Goal: Information Seeking & Learning: Find specific fact

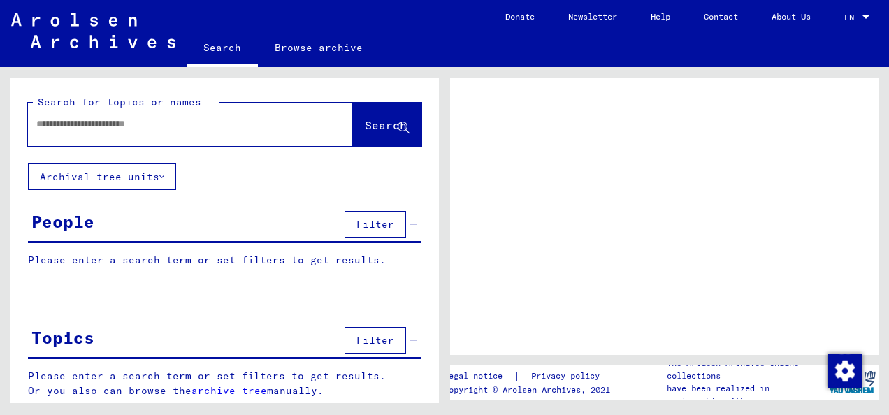
click at [221, 131] on div at bounding box center [173, 123] width 291 height 31
click at [112, 127] on input "text" at bounding box center [177, 124] width 283 height 15
paste input "********"
type input "********"
click at [365, 124] on span "Search" at bounding box center [386, 125] width 42 height 14
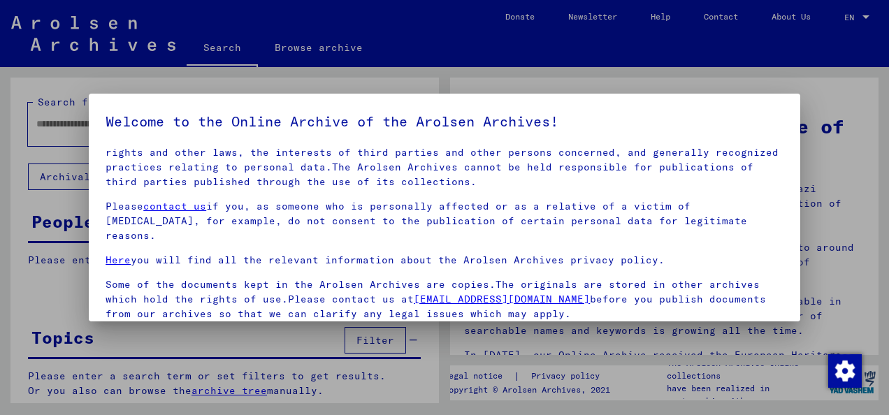
scroll to position [111, 0]
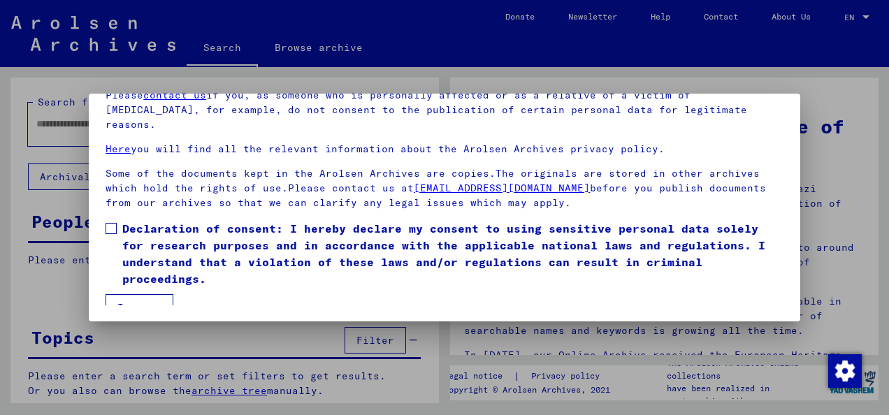
click at [117, 220] on label "Declaration of consent: I hereby declare my consent to using sensitive personal…" at bounding box center [445, 253] width 678 height 67
click at [152, 294] on button "I agree" at bounding box center [140, 307] width 68 height 27
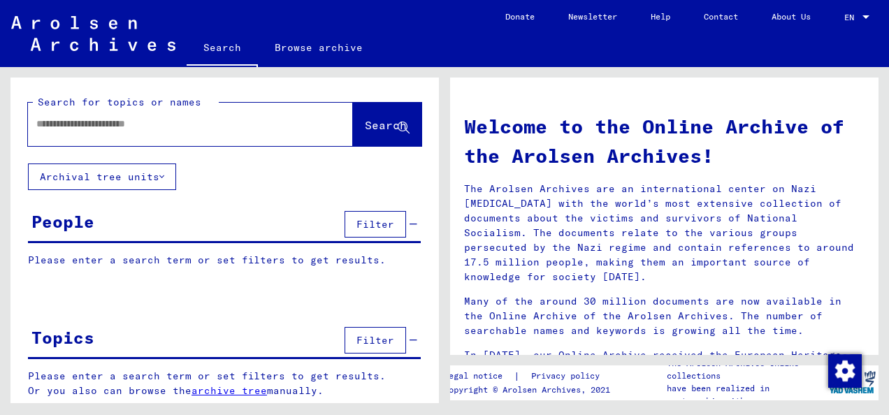
click at [205, 129] on input "text" at bounding box center [173, 124] width 275 height 15
paste input "********"
click at [365, 131] on span "Search" at bounding box center [386, 125] width 42 height 14
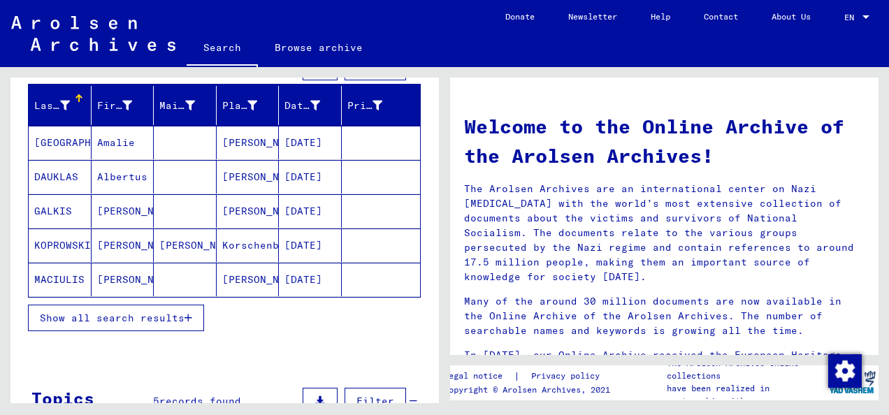
scroll to position [158, 0]
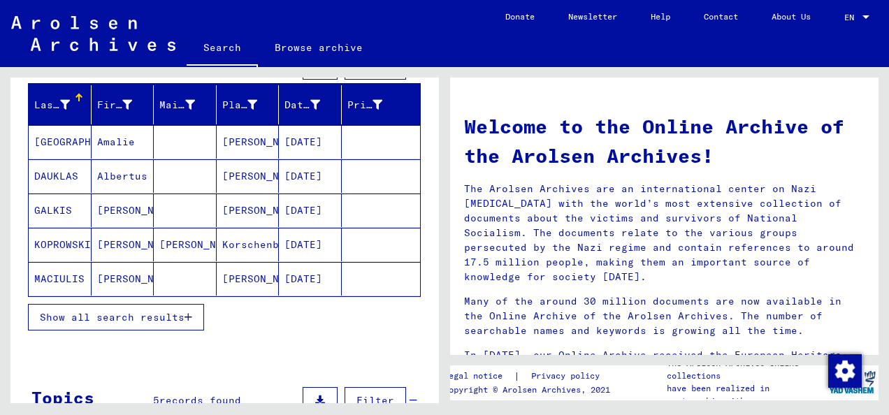
click at [190, 150] on mat-cell at bounding box center [185, 142] width 63 height 34
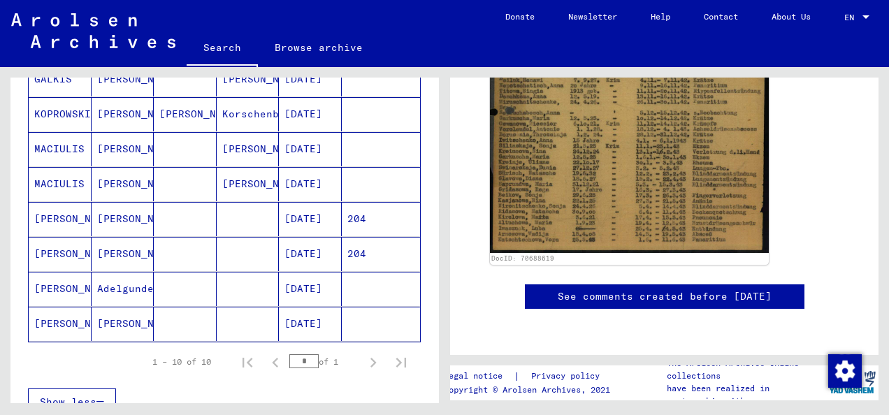
scroll to position [291, 0]
click at [193, 215] on mat-cell at bounding box center [185, 218] width 63 height 34
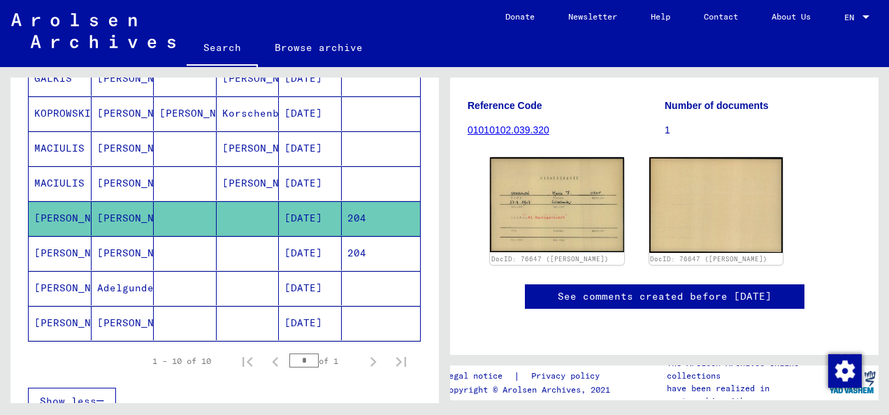
scroll to position [163, 0]
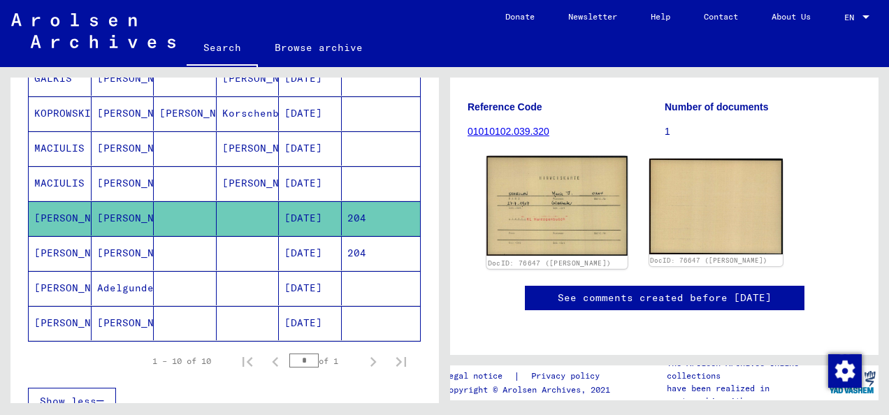
click at [554, 224] on img at bounding box center [556, 206] width 140 height 100
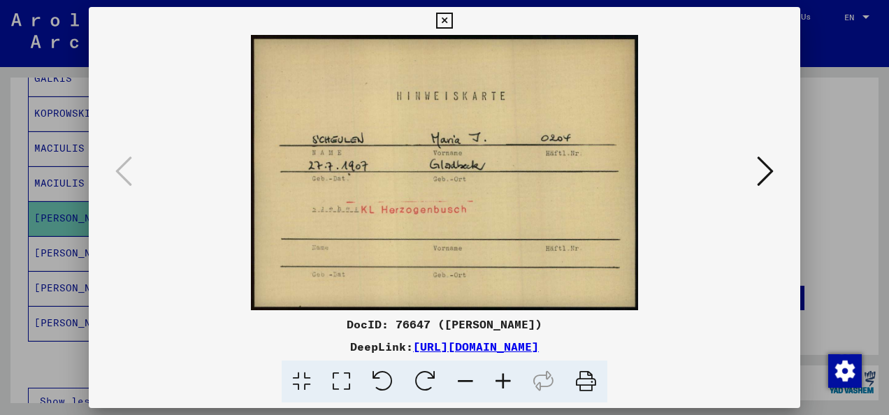
click at [818, 144] on div at bounding box center [444, 207] width 889 height 415
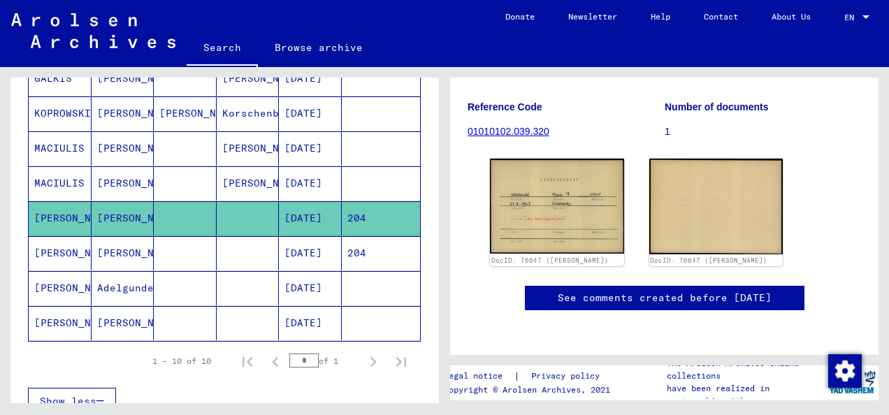
click at [219, 252] on mat-cell at bounding box center [248, 253] width 63 height 34
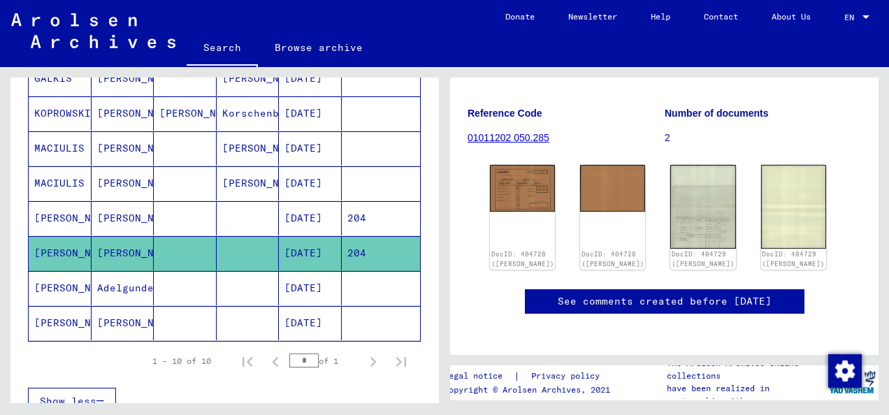
scroll to position [161, 0]
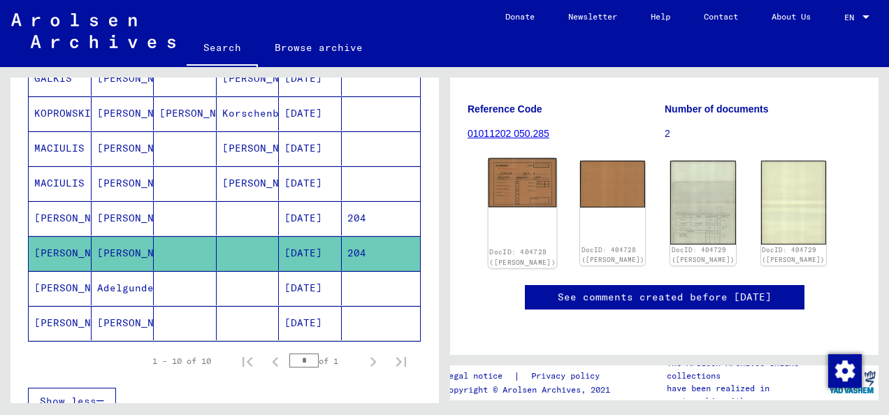
click at [532, 193] on img at bounding box center [523, 182] width 68 height 49
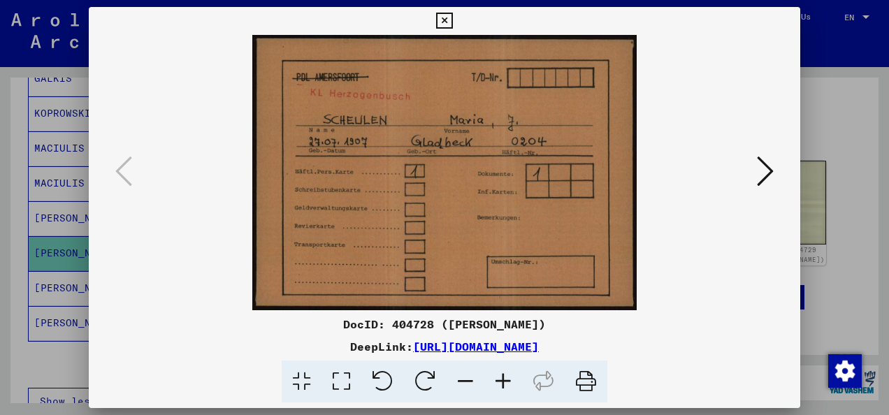
click at [756, 163] on button at bounding box center [765, 172] width 25 height 40
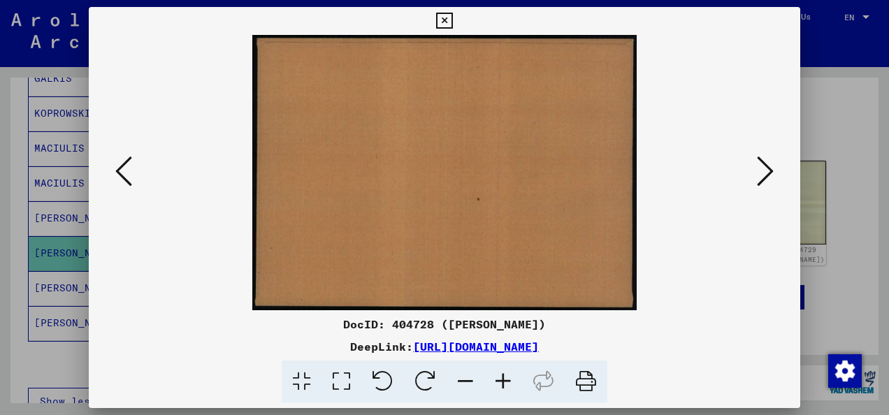
click at [756, 163] on button at bounding box center [765, 172] width 25 height 40
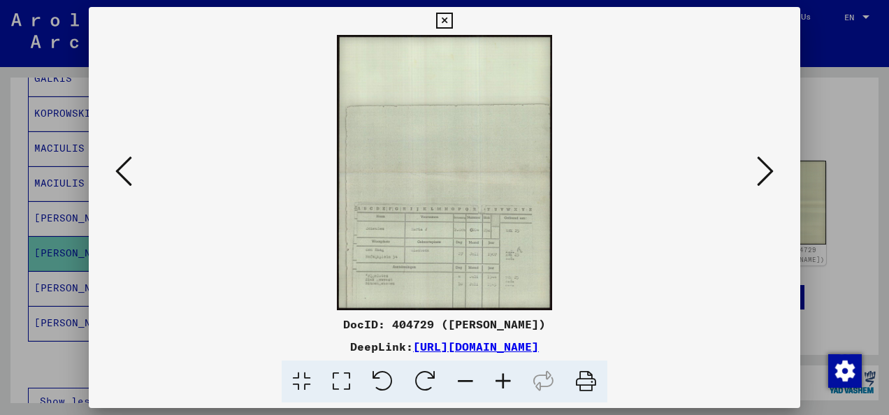
click at [756, 163] on button at bounding box center [765, 172] width 25 height 40
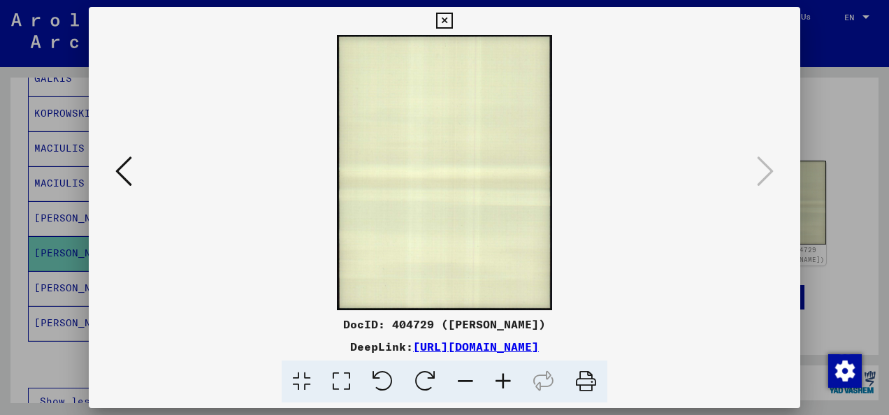
click at [133, 175] on button at bounding box center [123, 172] width 25 height 40
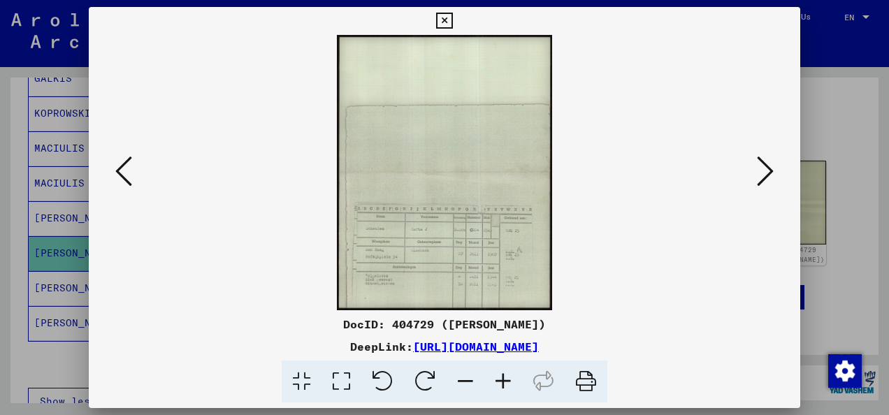
click at [855, 233] on div at bounding box center [444, 207] width 889 height 415
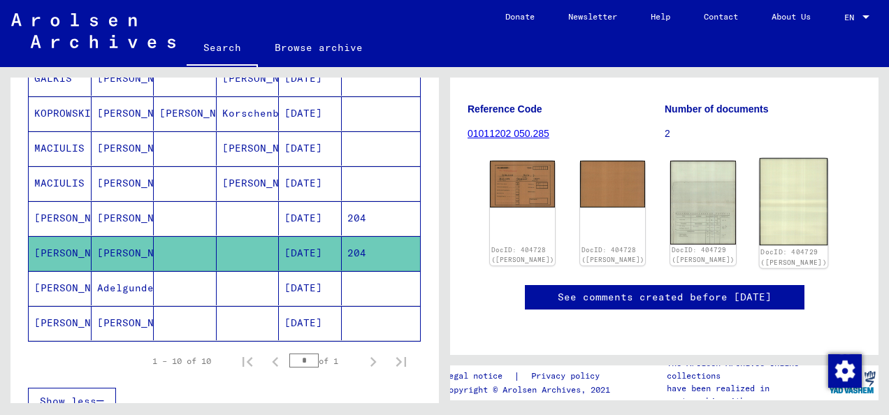
click at [787, 222] on img at bounding box center [793, 201] width 68 height 87
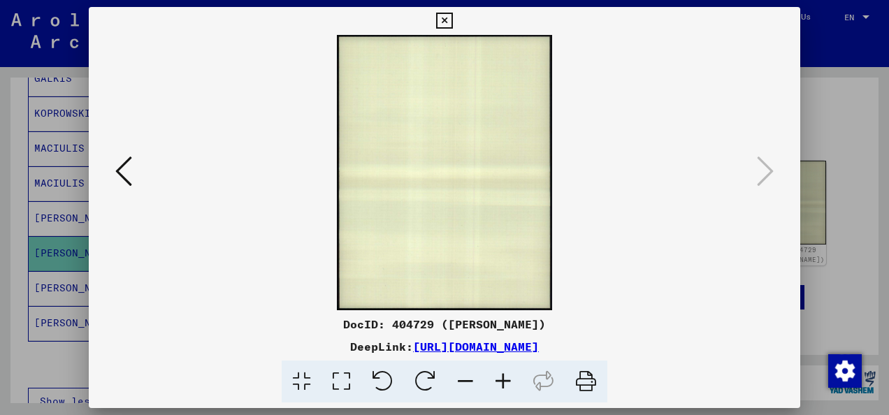
click at [847, 173] on div at bounding box center [444, 207] width 889 height 415
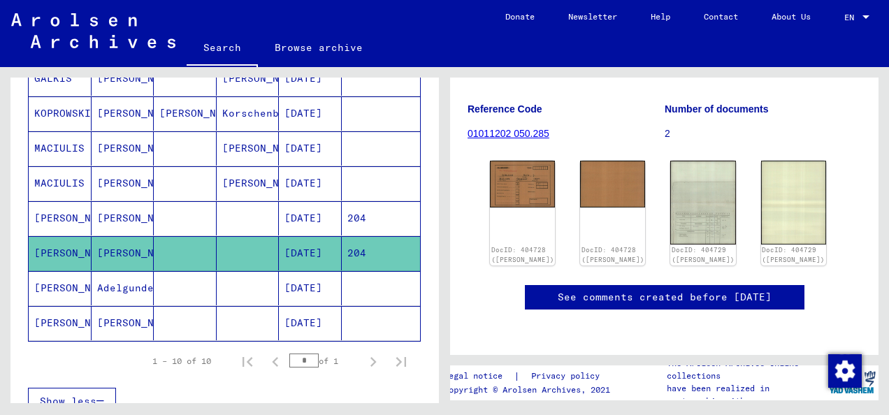
click at [207, 291] on mat-cell at bounding box center [185, 288] width 63 height 34
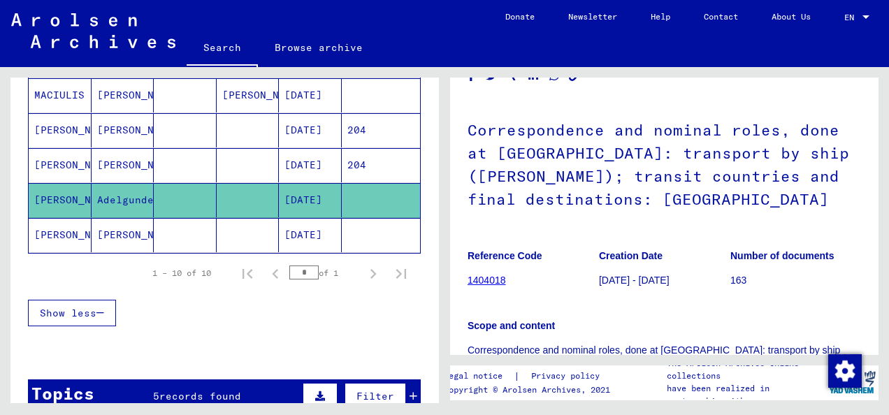
scroll to position [380, 0]
click at [228, 231] on mat-cell at bounding box center [248, 234] width 63 height 34
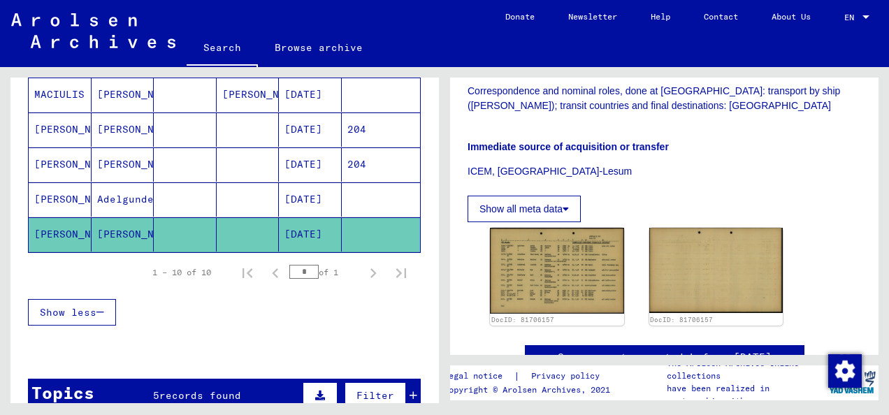
scroll to position [364, 0]
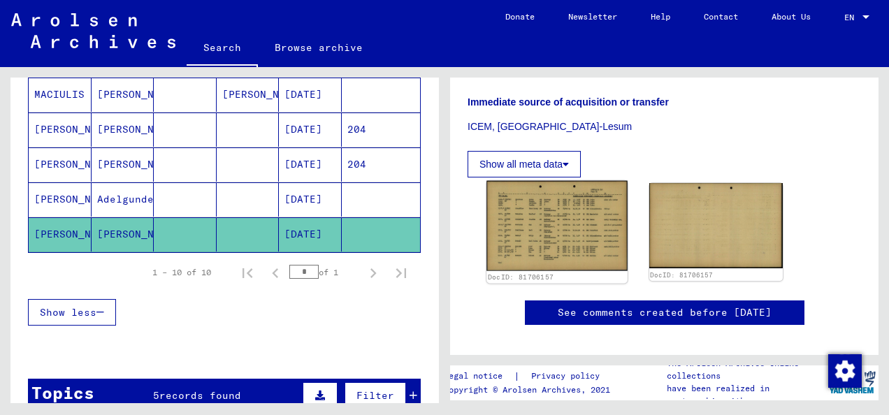
click at [551, 240] on img at bounding box center [556, 226] width 140 height 90
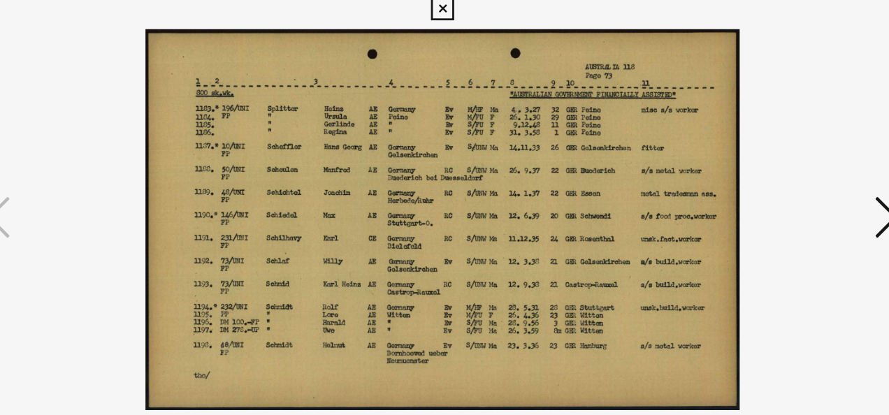
click at [718, 87] on img at bounding box center [444, 172] width 616 height 275
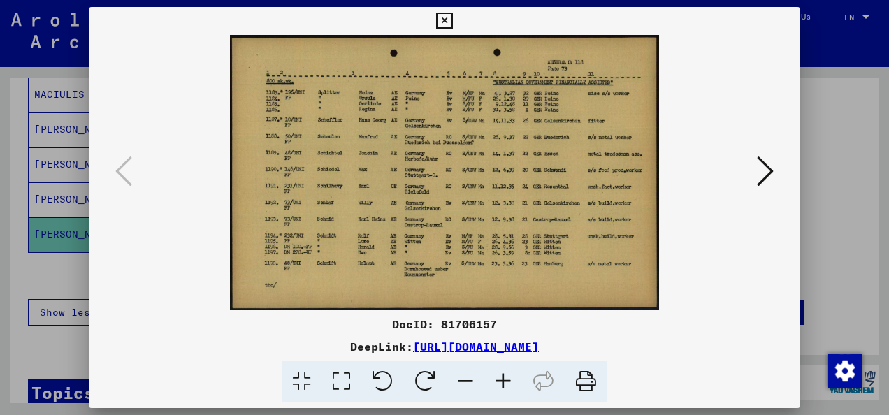
click at [815, 94] on div at bounding box center [444, 207] width 889 height 415
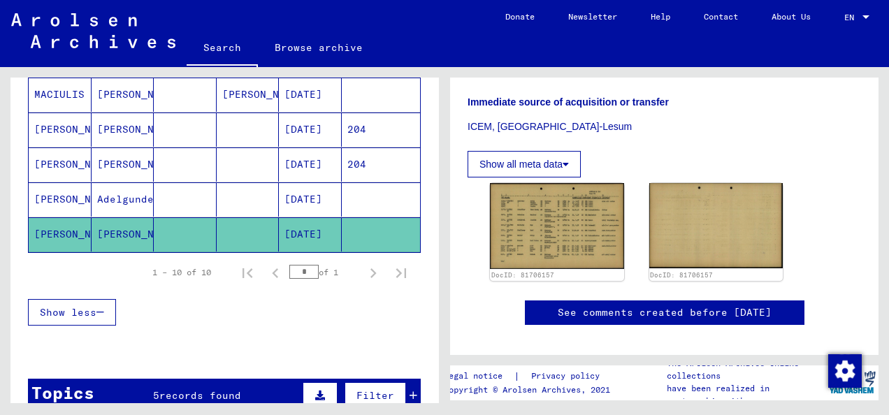
click at [407, 262] on div "1 – 10 of 10 * of 1" at bounding box center [224, 272] width 393 height 39
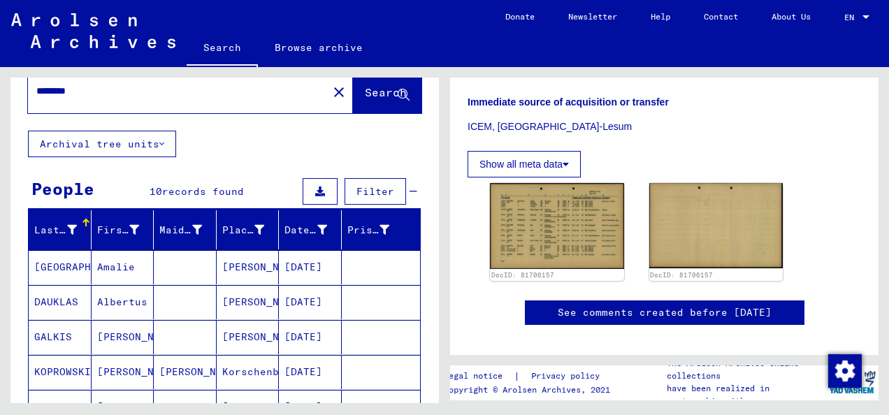
scroll to position [22, 0]
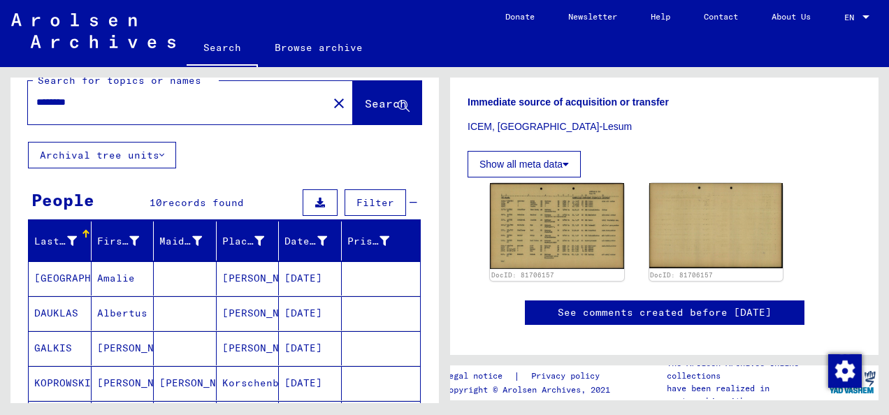
click at [231, 103] on input "********" at bounding box center [177, 102] width 283 height 15
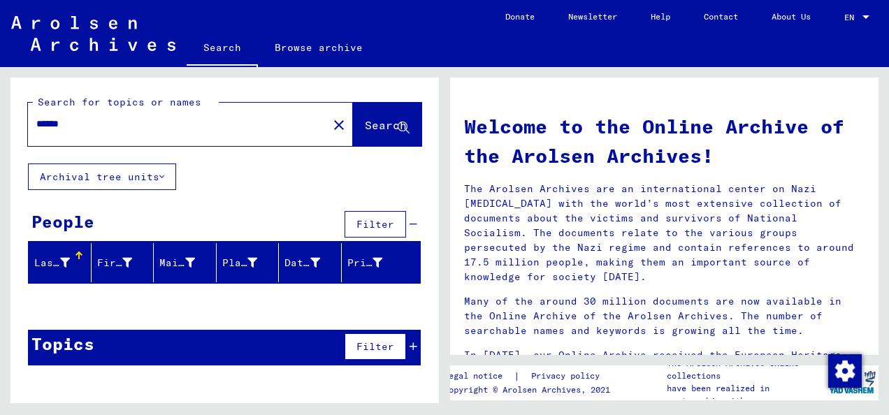
type input "******"
